Goal: Register for event/course

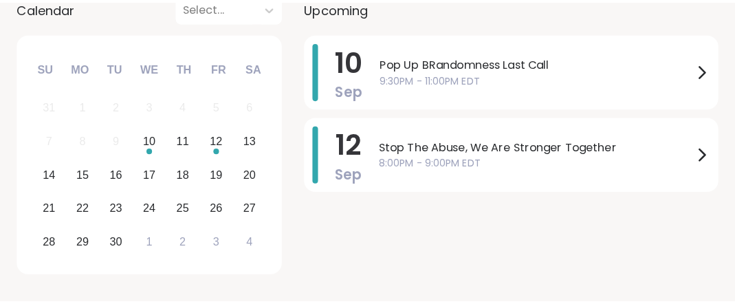
scroll to position [256, 0]
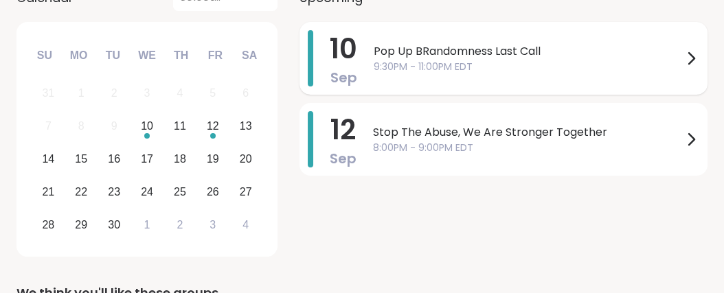
click at [568, 60] on span "Pop Up BRandomness Last Call" at bounding box center [528, 51] width 309 height 16
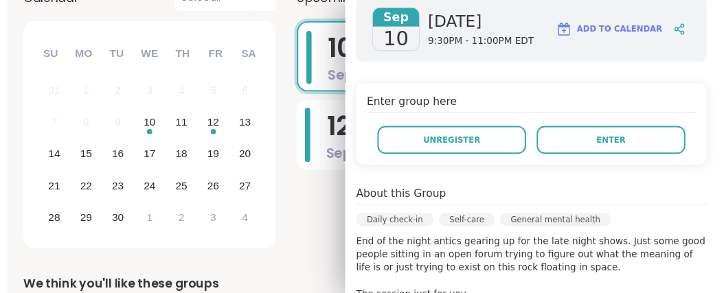
scroll to position [206, 0]
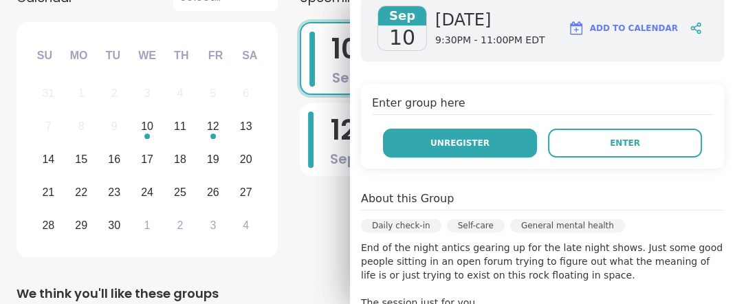
click at [465, 149] on span "Unregister" at bounding box center [459, 143] width 59 height 12
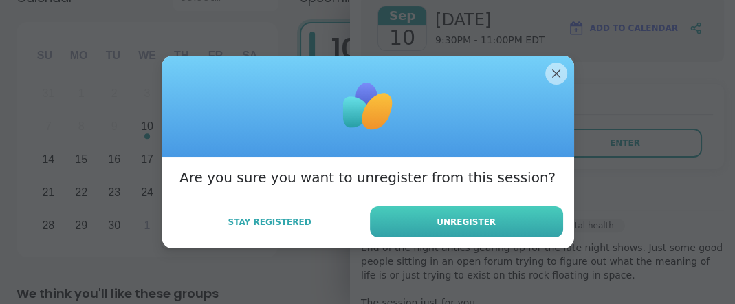
click at [464, 228] on span "Unregister" at bounding box center [465, 222] width 59 height 12
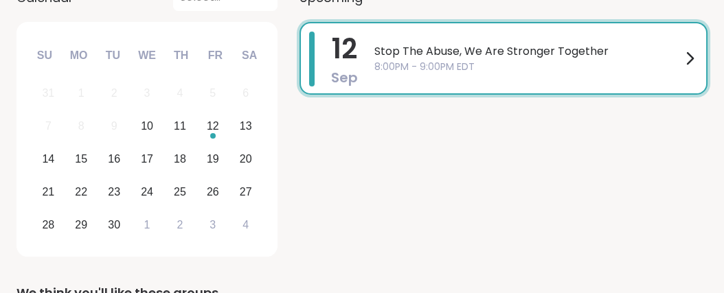
click at [548, 50] on div "Upcoming [DATE] Stop The Abuse, We Are Stronger Together 8:00PM - 9:00PM EDT" at bounding box center [504, 123] width 408 height 278
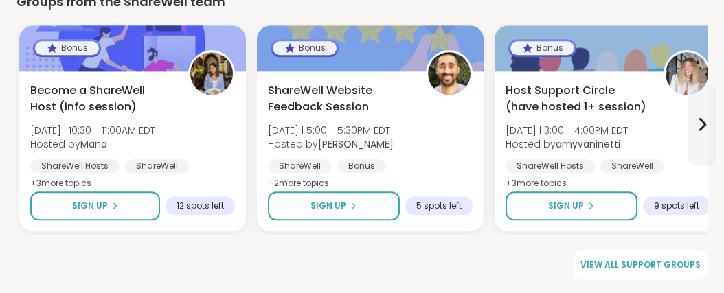
scroll to position [2230, 0]
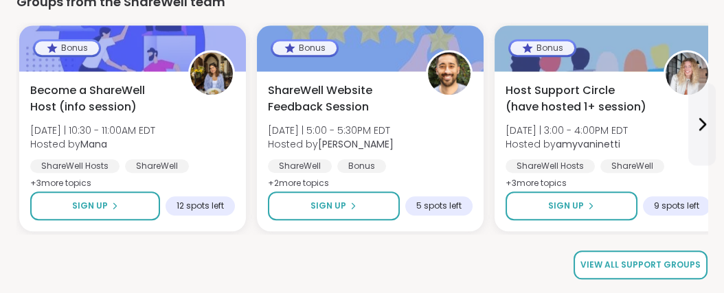
click at [613, 266] on span "View all support groups" at bounding box center [641, 265] width 120 height 12
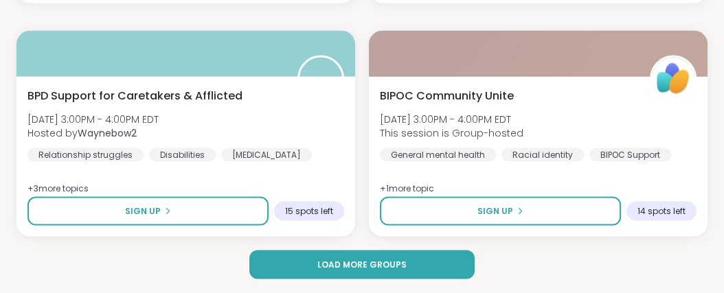
scroll to position [4453, 0]
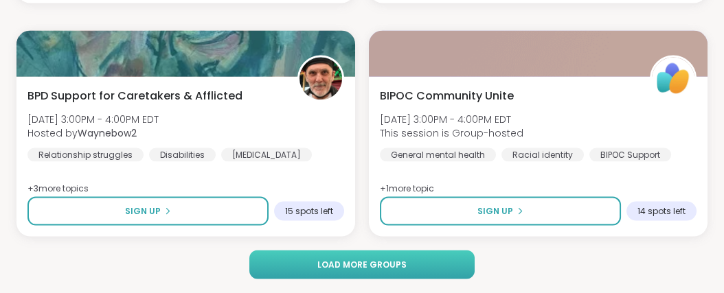
click at [377, 268] on span "Load more groups" at bounding box center [362, 265] width 89 height 12
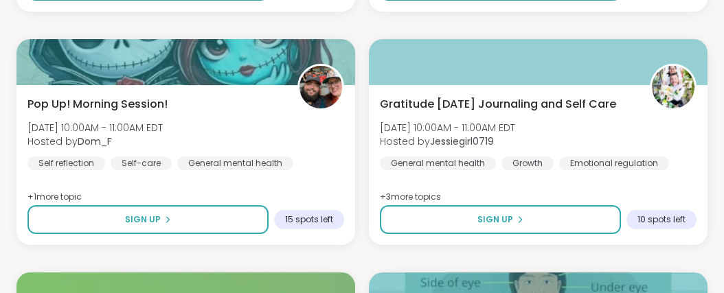
scroll to position [8784, 0]
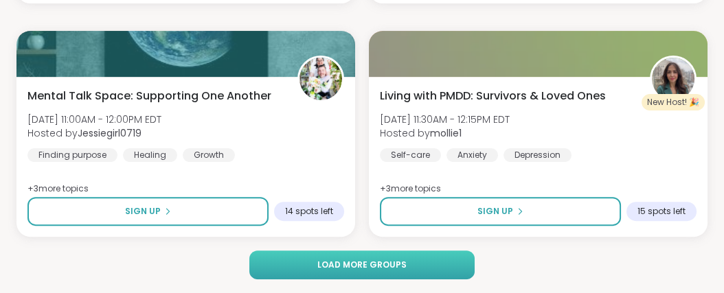
click at [351, 265] on span "Load more groups" at bounding box center [362, 265] width 89 height 12
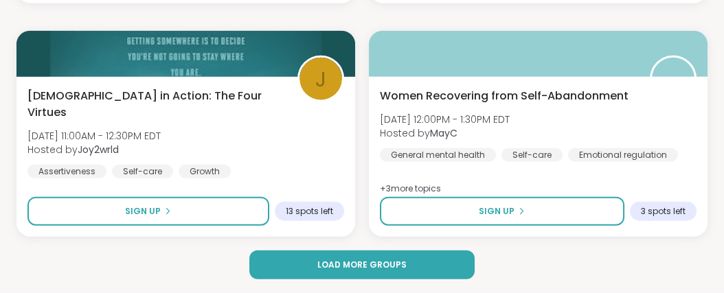
scroll to position [13114, 0]
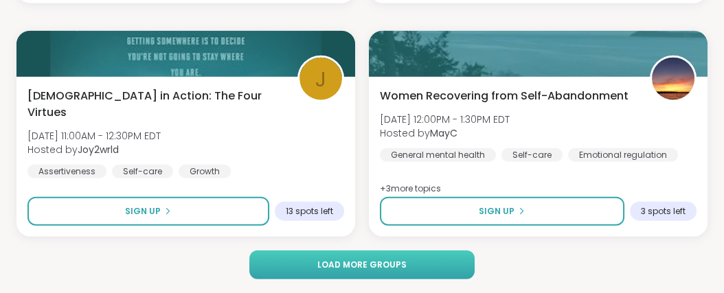
click at [375, 266] on span "Load more groups" at bounding box center [362, 265] width 89 height 12
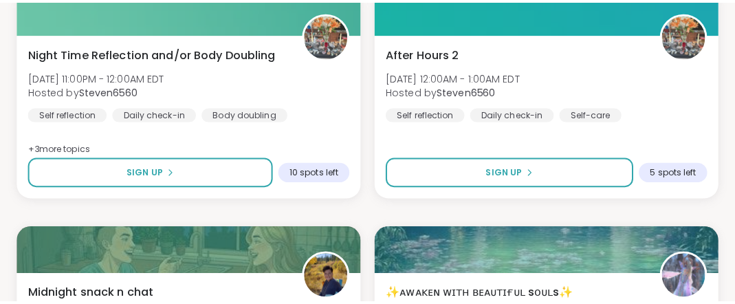
scroll to position [14814, 0]
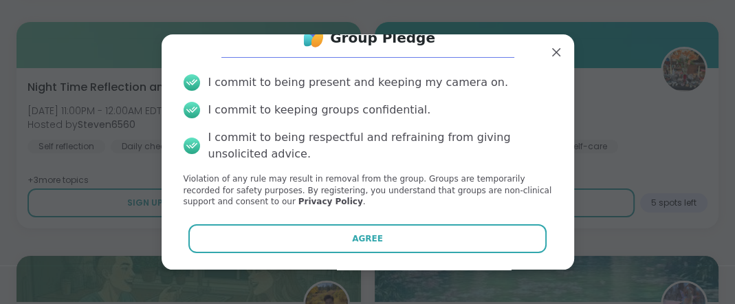
scroll to position [98, 0]
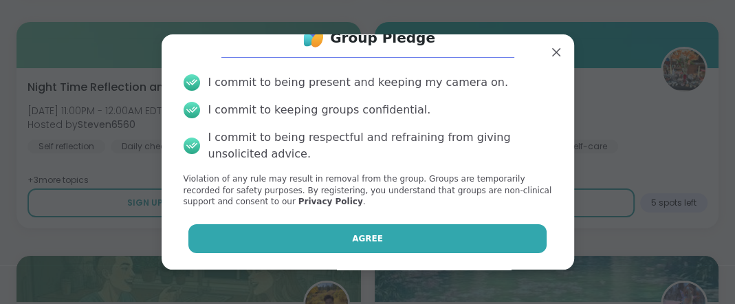
click at [374, 229] on button "Agree" at bounding box center [367, 238] width 358 height 29
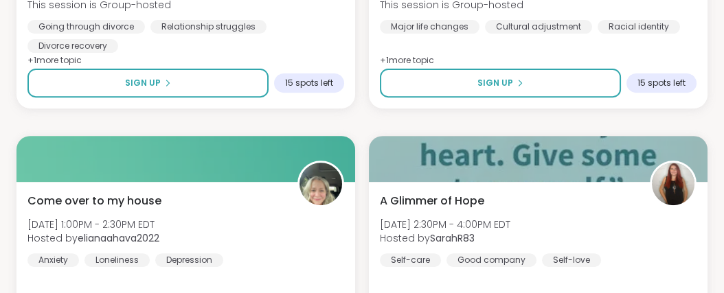
scroll to position [17443, 0]
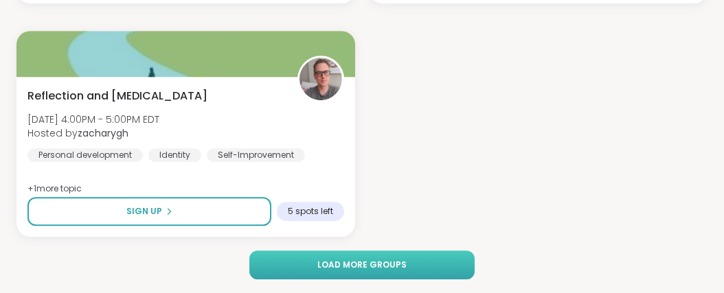
click at [381, 266] on span "Load more groups" at bounding box center [362, 265] width 89 height 12
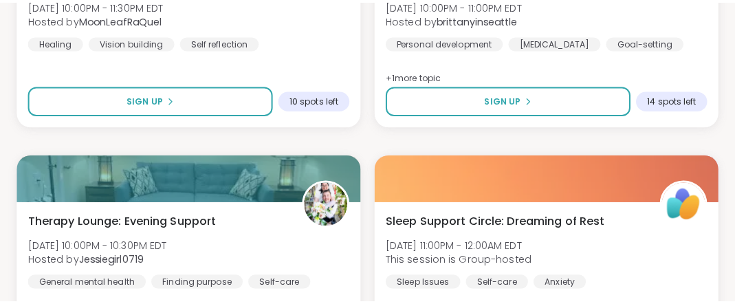
scroll to position [18703, 0]
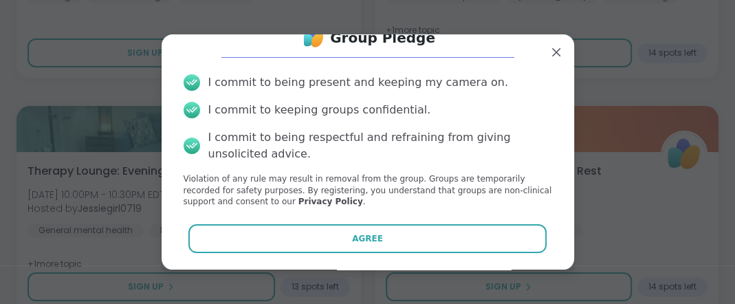
scroll to position [98, 0]
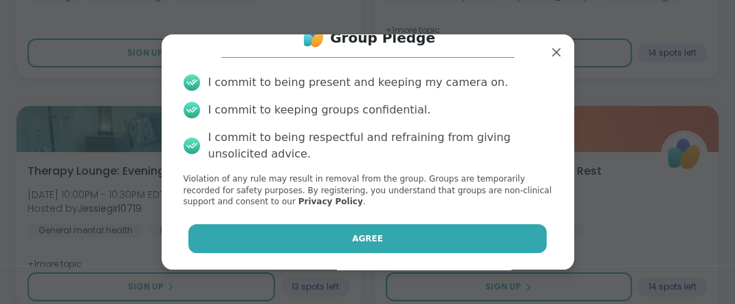
click at [355, 232] on span "Agree" at bounding box center [367, 238] width 31 height 12
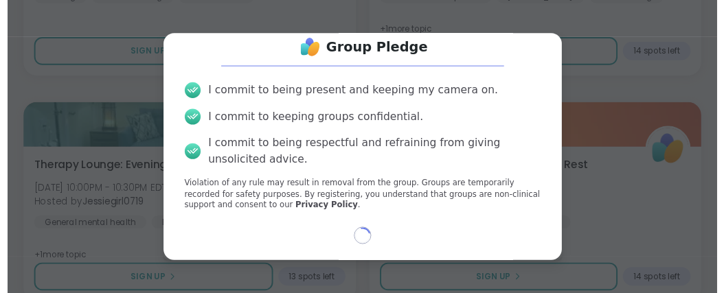
scroll to position [87, 0]
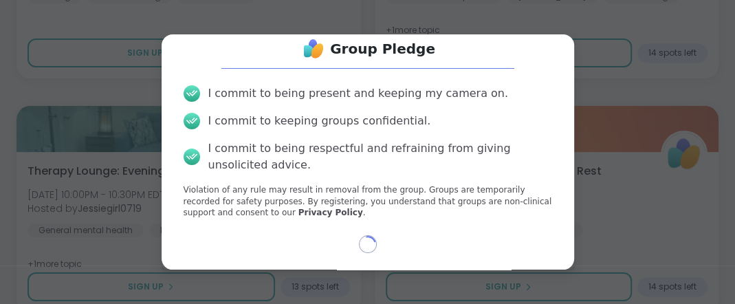
click at [355, 230] on div "Group Pledge I commit to being present and keeping my camera on. I commit to ke…" at bounding box center [368, 144] width 390 height 229
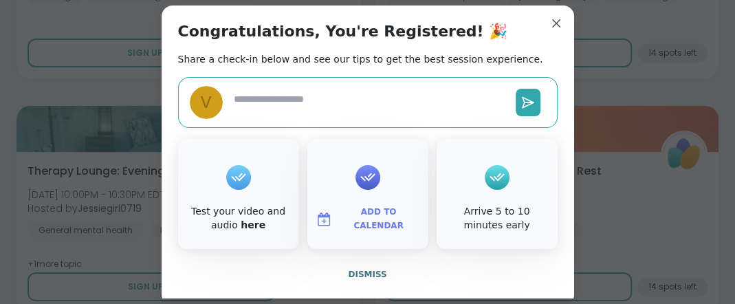
type textarea "*"
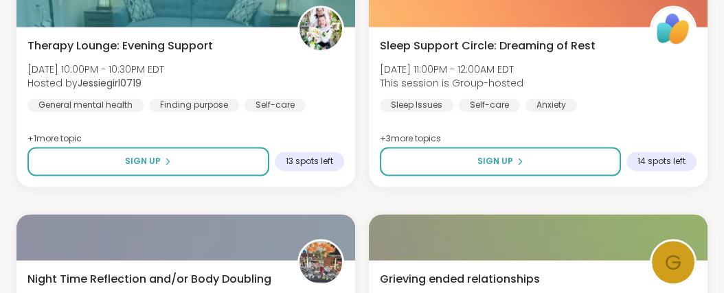
scroll to position [18874, 0]
